Goal: Information Seeking & Learning: Learn about a topic

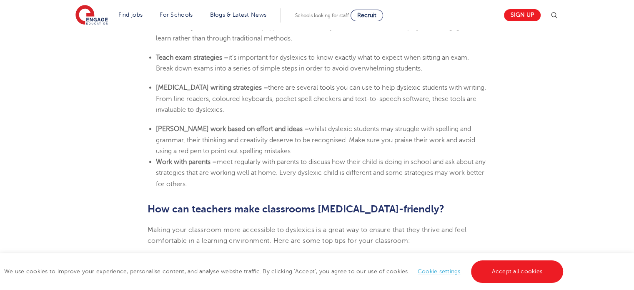
scroll to position [1627, 0]
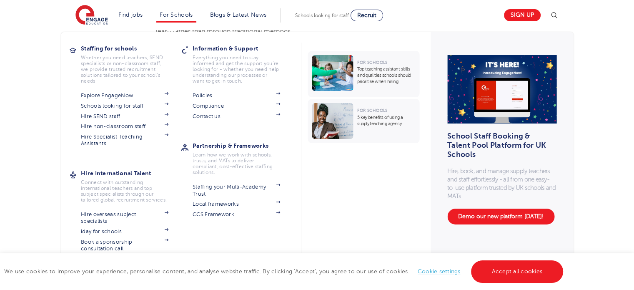
drag, startPoint x: 222, startPoint y: 173, endPoint x: 181, endPoint y: 161, distance: 42.5
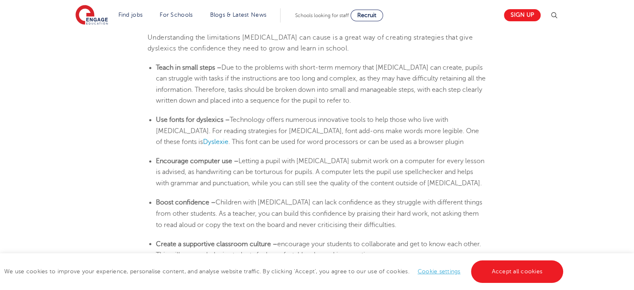
scroll to position [1120, 0]
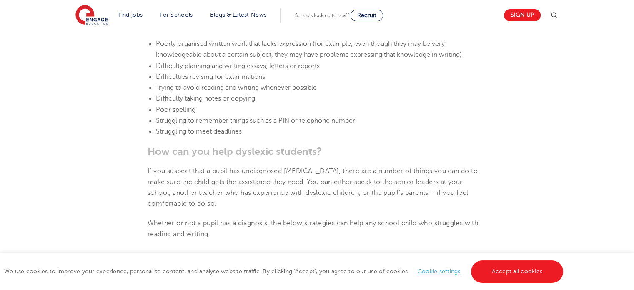
click at [600, 131] on div "Find jobs All vacancies We have one of the UK's largest database. and with hund…" at bounding box center [317, 206] width 634 height 2593
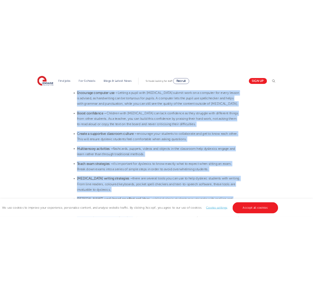
scroll to position [1586, 0]
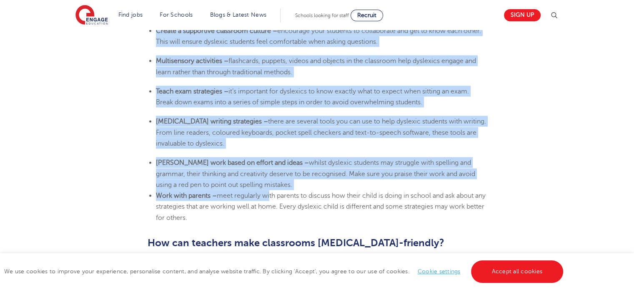
drag, startPoint x: 155, startPoint y: 70, endPoint x: 306, endPoint y: 221, distance: 214.2
copy section "Lorem ip dolor sitam – Con ad eli seddoeiu temp incid-utla etdolo magn aliquaen…"
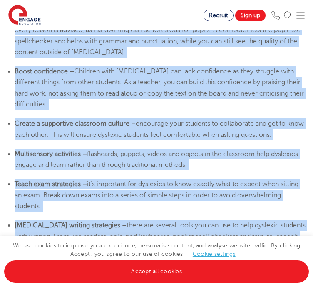
click at [133, 180] on span "it’s important for dyslexics to know exactly what to expect when sitting an exa…" at bounding box center [157, 195] width 284 height 30
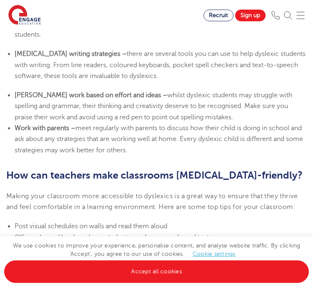
scroll to position [1771, 0]
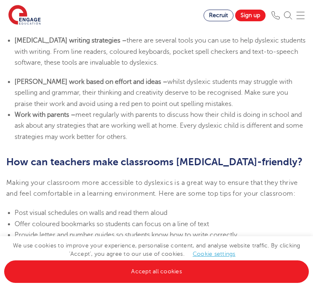
drag, startPoint x: 159, startPoint y: 96, endPoint x: 13, endPoint y: 78, distance: 146.9
click at [13, 78] on ul "[PERSON_NAME] work based on effort and ideas – whilst dyslexic students may str…" at bounding box center [156, 109] width 301 height 66
copy li "Work with parents – meet regularly with parents to discuss how their child is d…"
click at [133, 177] on p "Making your classroom more accessible to dyslexics is a great way to ensure tha…" at bounding box center [156, 188] width 301 height 22
